Goal: Information Seeking & Learning: Learn about a topic

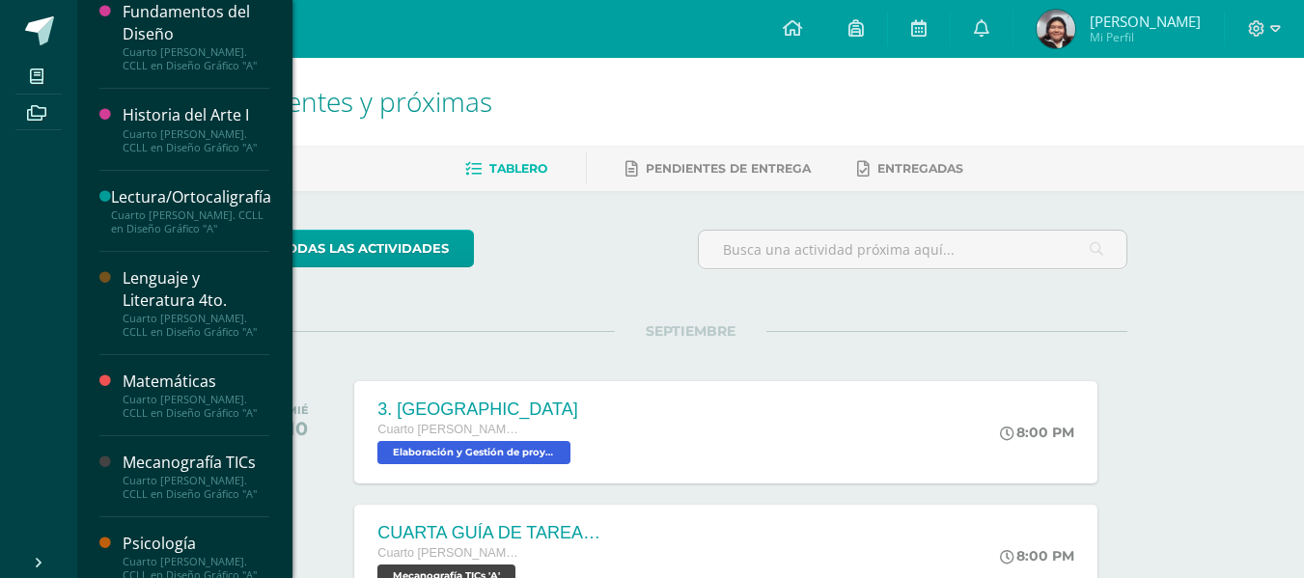
scroll to position [1050, 0]
click at [208, 136] on div "Cuarto [PERSON_NAME]. CCLL en Diseño Gráfico "A"" at bounding box center [196, 139] width 147 height 27
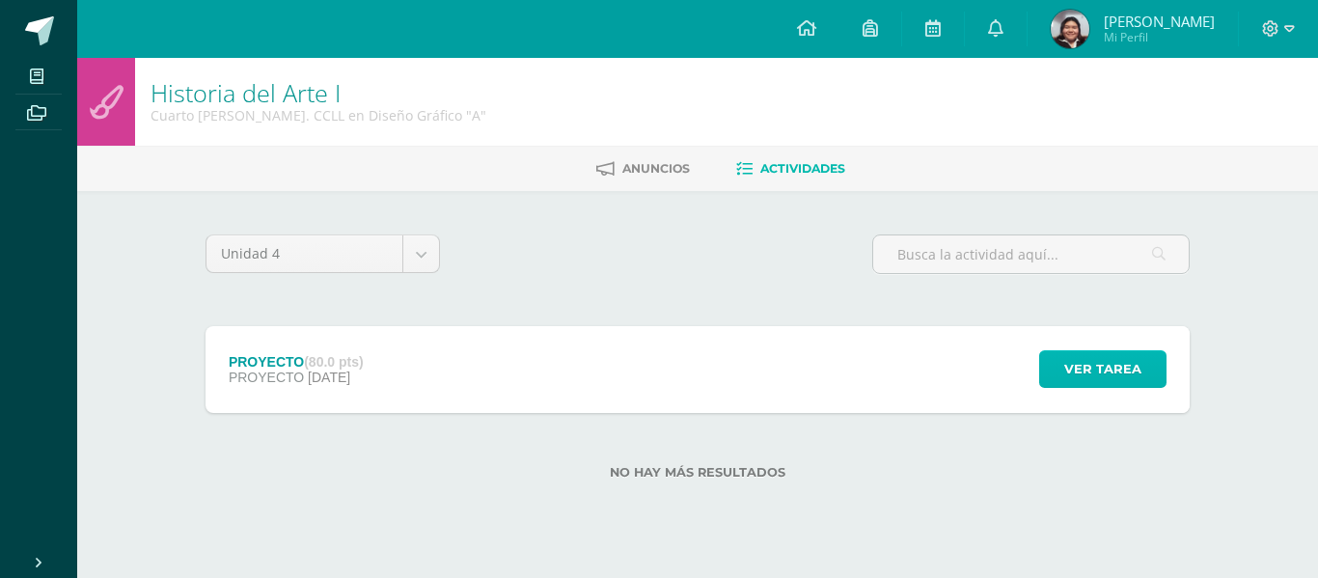
click at [1044, 367] on button "Ver tarea" at bounding box center [1102, 369] width 127 height 38
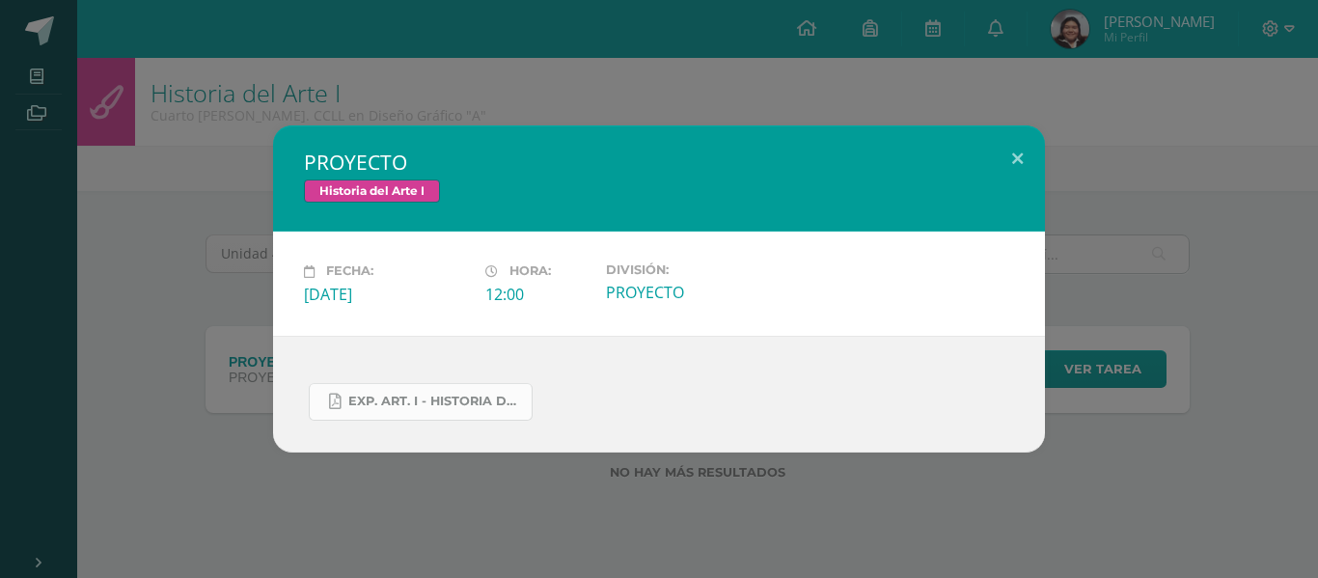
click at [402, 401] on span "Exp. art. I - Historia del arte I.docx.pdf" at bounding box center [435, 401] width 174 height 15
